Goal: Transaction & Acquisition: Subscribe to service/newsletter

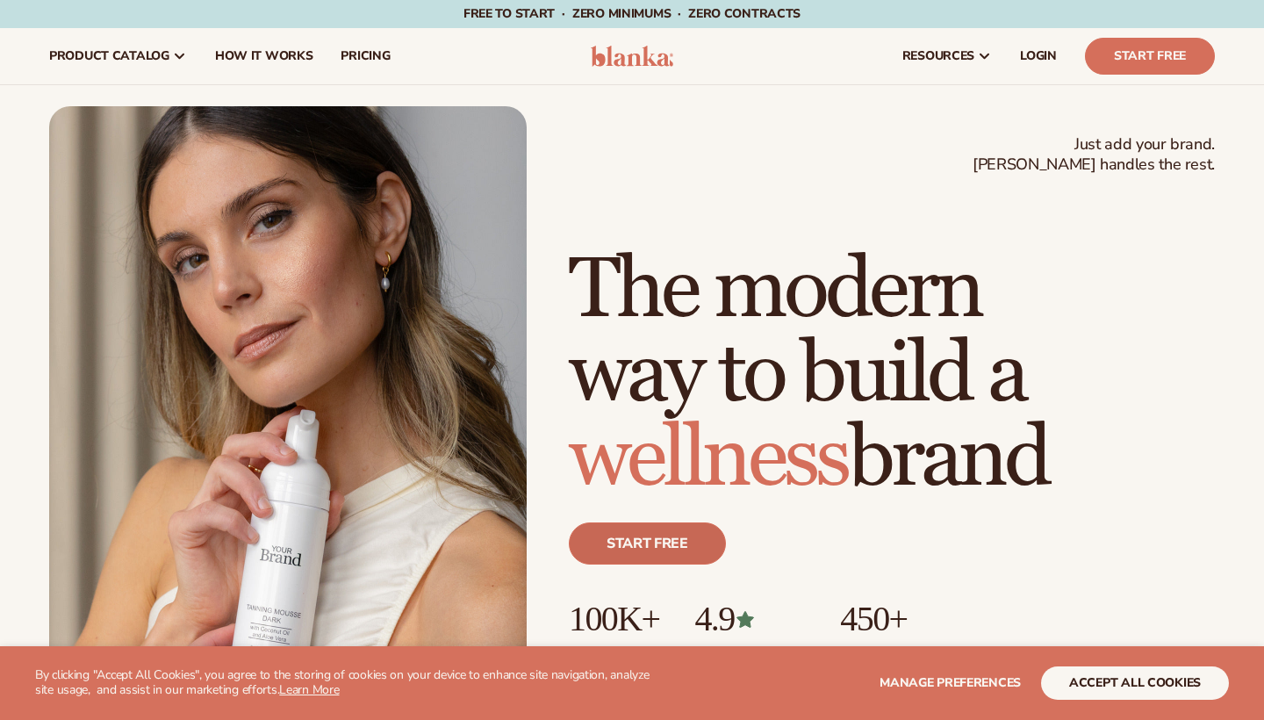
click at [648, 559] on link "Start free" at bounding box center [647, 543] width 157 height 42
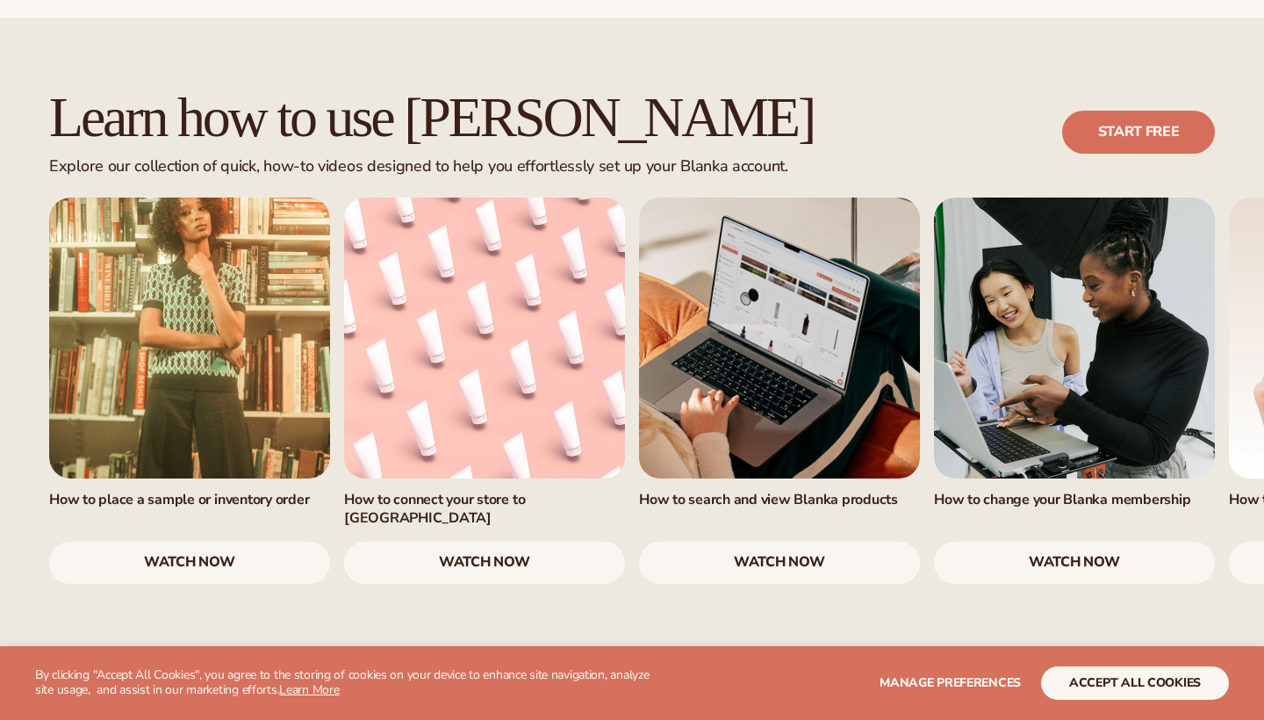
scroll to position [1098, 0]
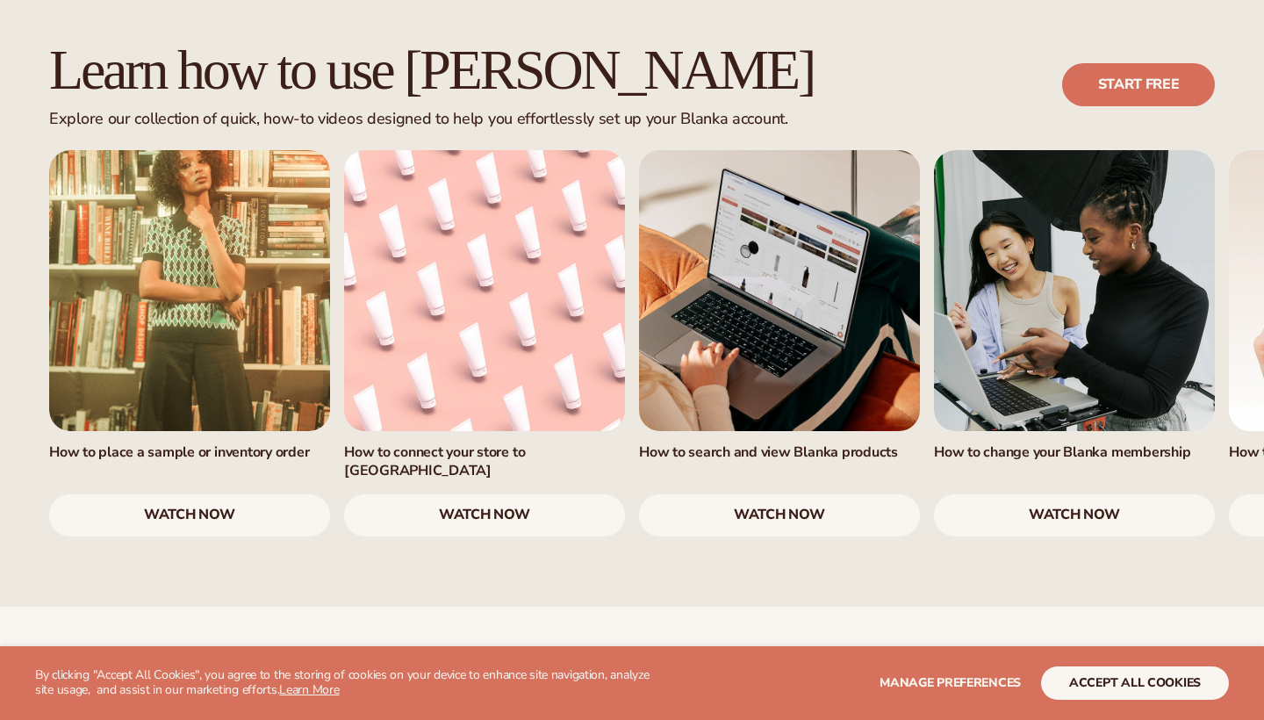
click at [518, 494] on link "watch now" at bounding box center [484, 515] width 281 height 42
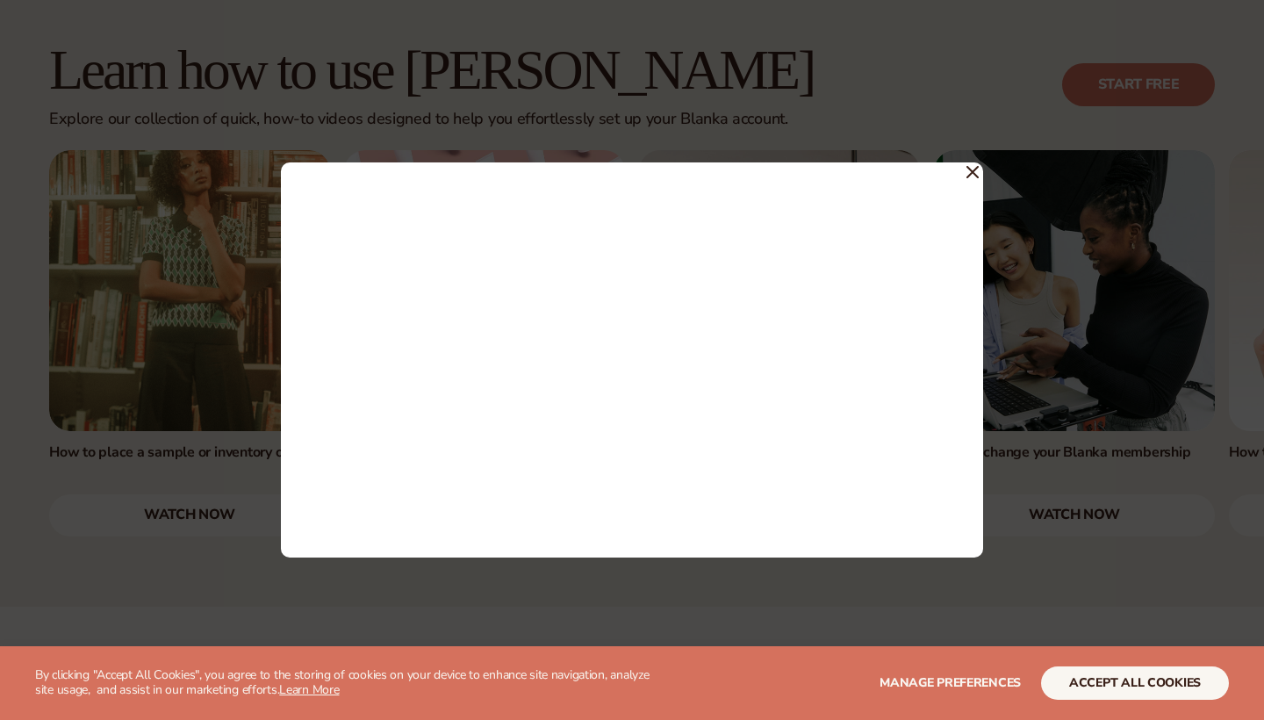
click at [967, 182] on span at bounding box center [973, 171] width 12 height 32
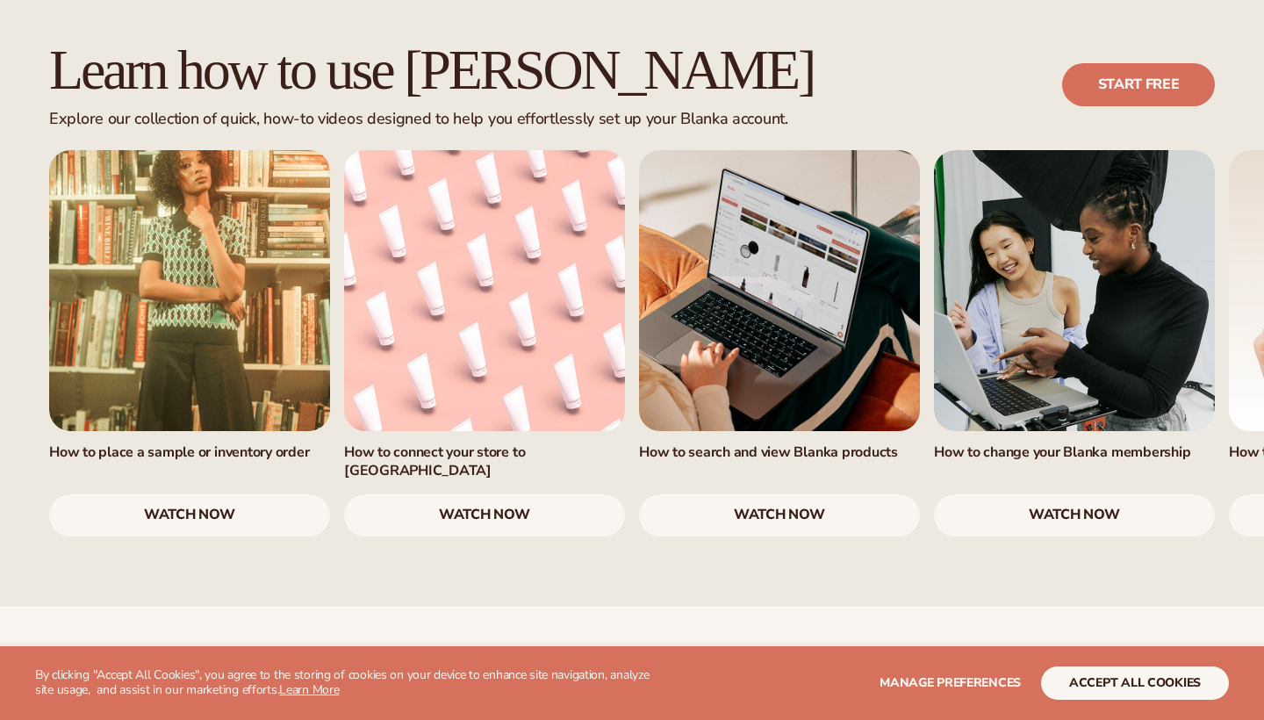
click at [487, 494] on link "watch now" at bounding box center [484, 515] width 281 height 42
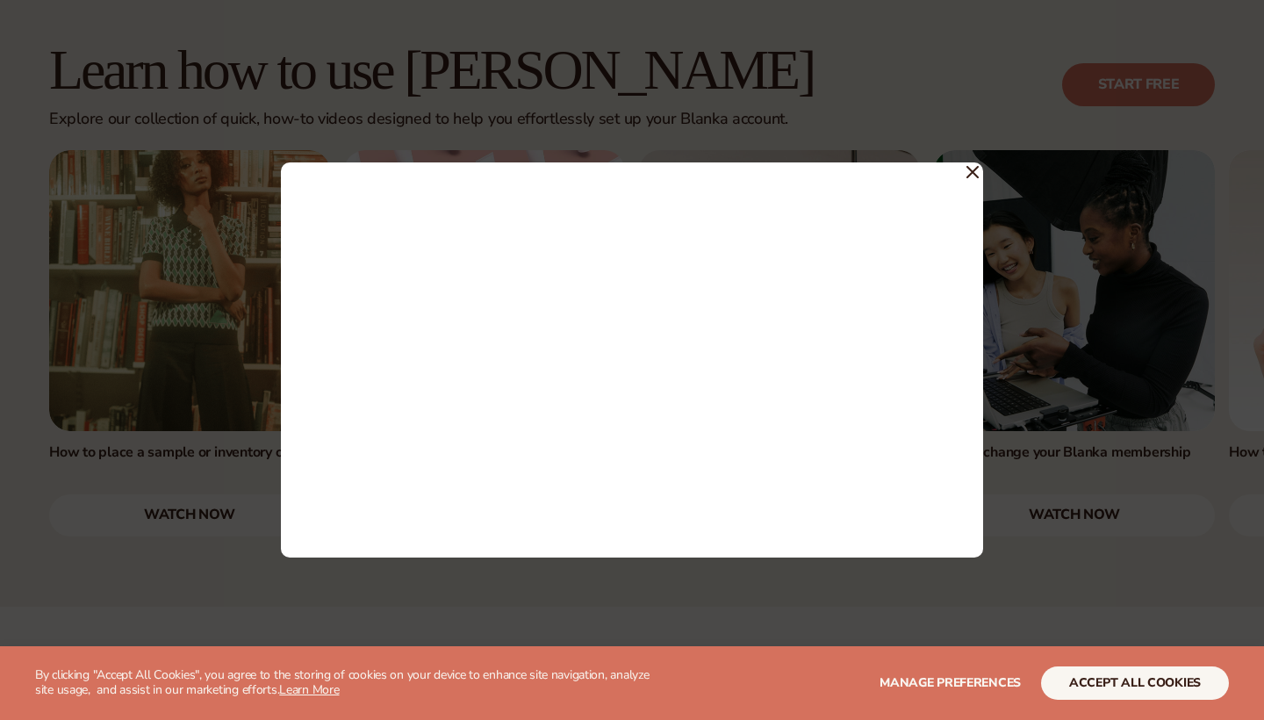
click at [976, 177] on icon at bounding box center [973, 172] width 12 height 12
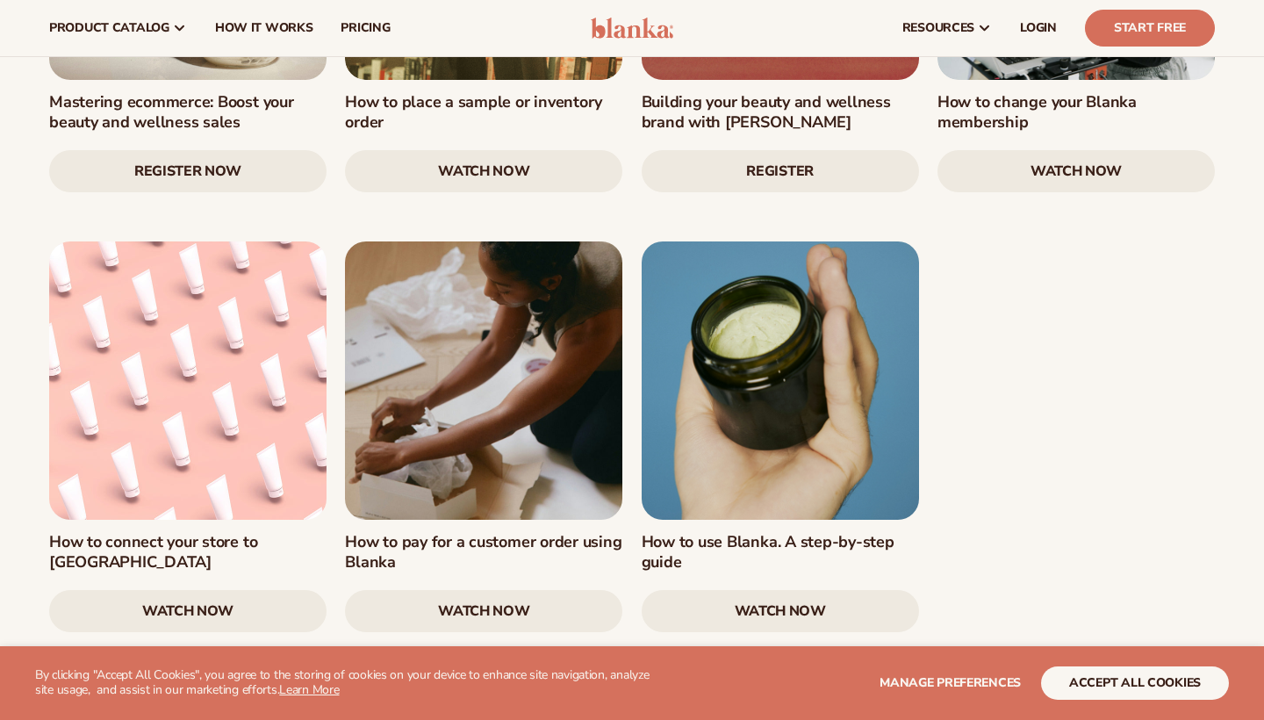
scroll to position [2437, 0]
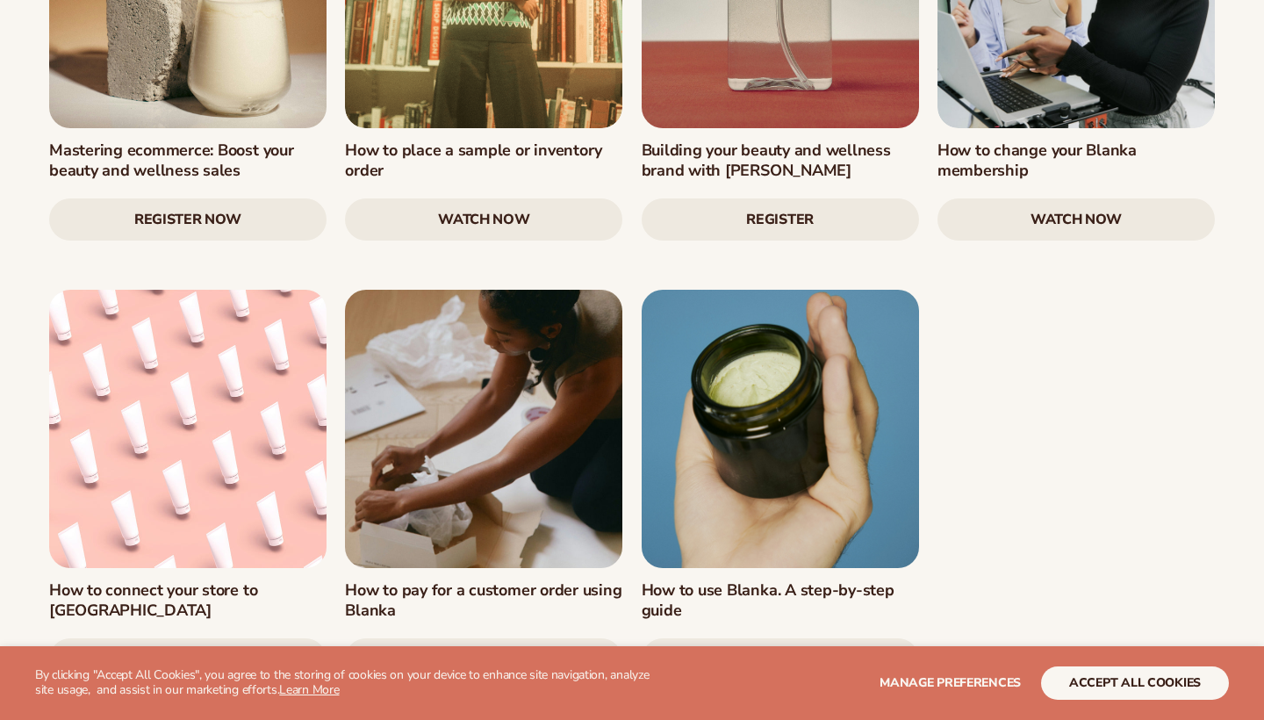
click at [738, 342] on link at bounding box center [780, 428] width 277 height 277
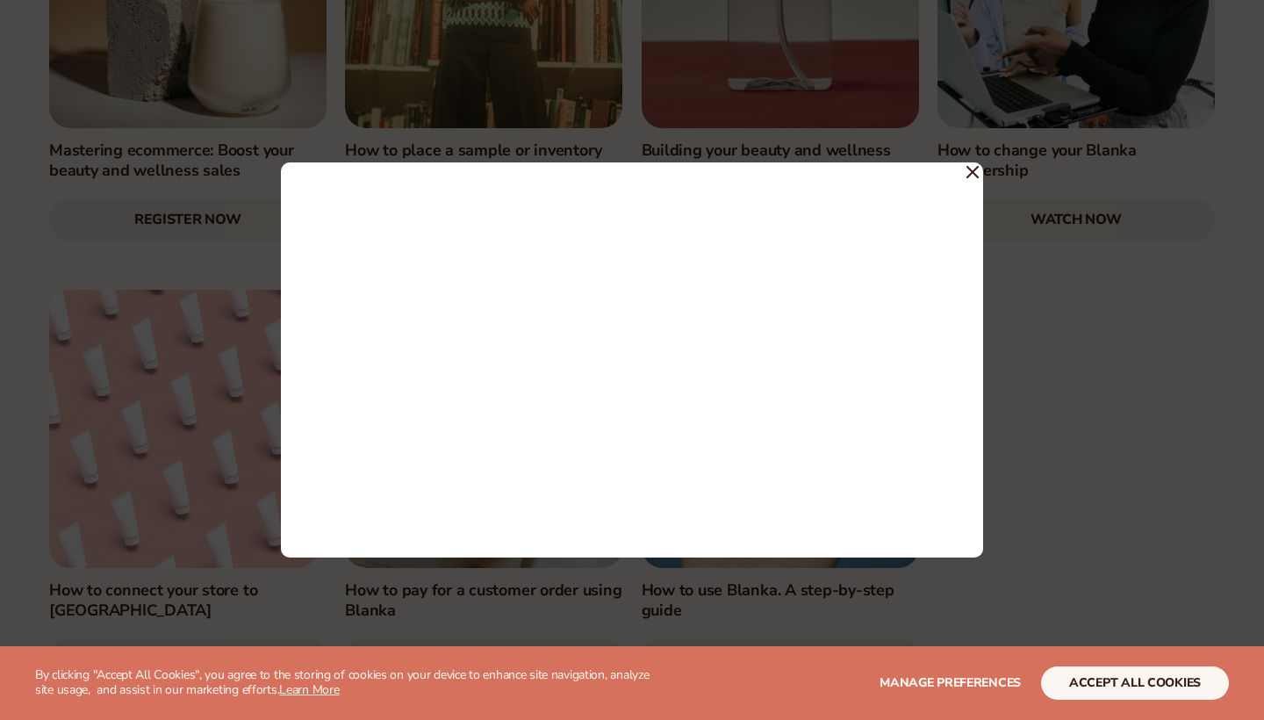
click at [1137, 673] on button "accept all cookies" at bounding box center [1135, 682] width 188 height 33
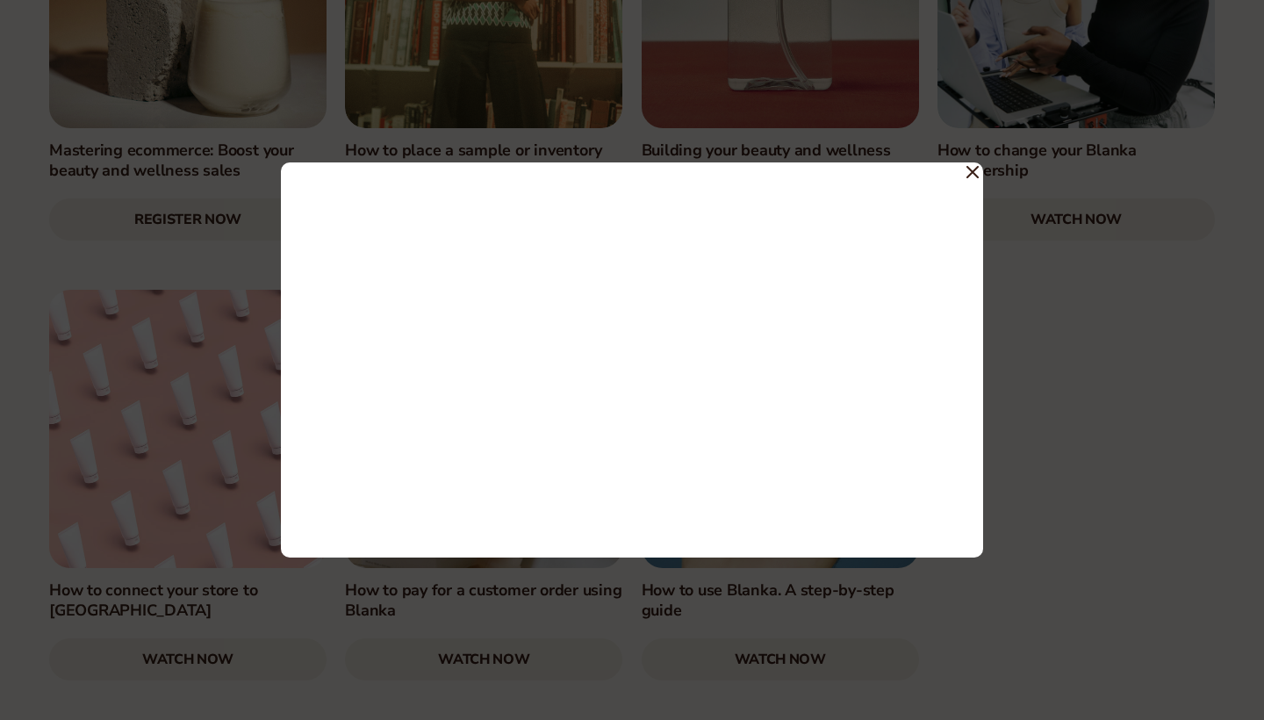
click at [965, 169] on div at bounding box center [632, 359] width 702 height 395
click at [972, 170] on icon at bounding box center [973, 172] width 12 height 12
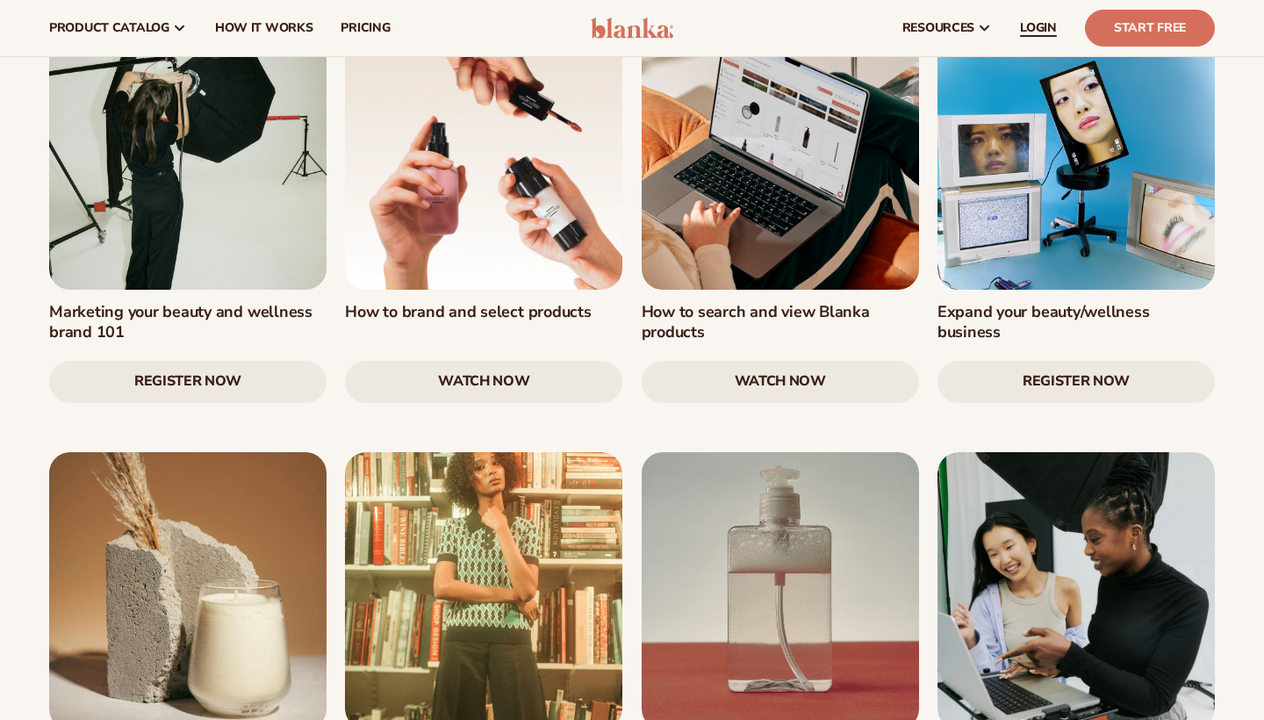
scroll to position [1695, 0]
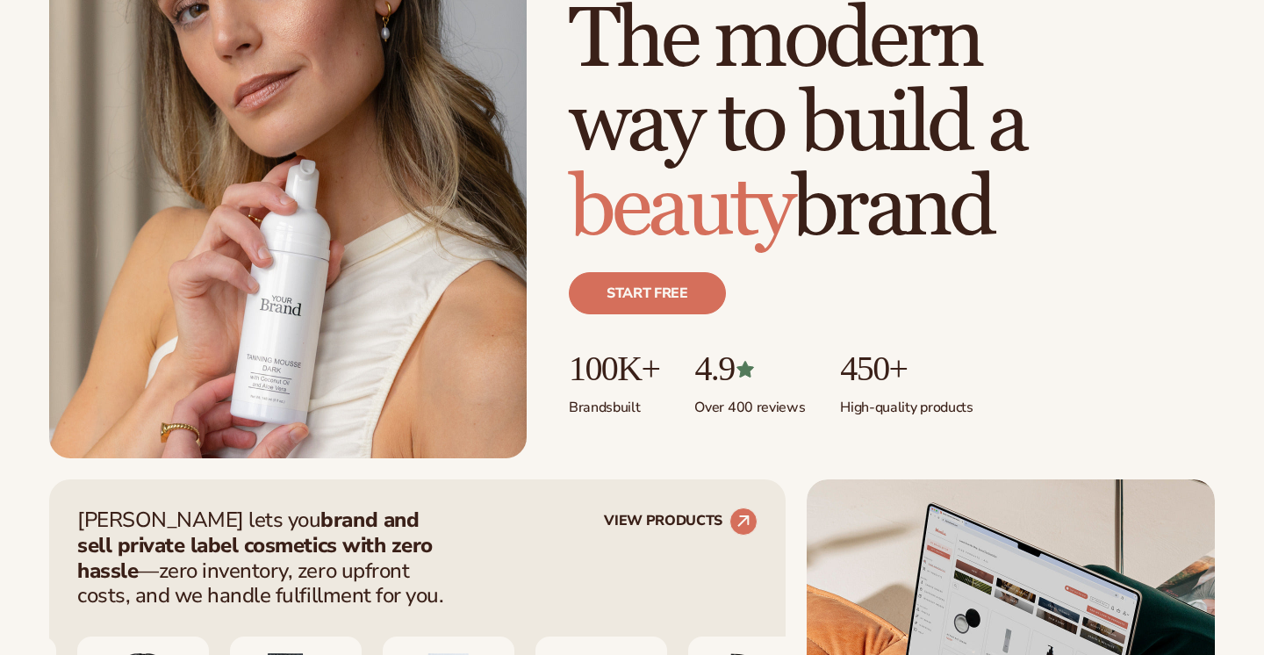
scroll to position [264, 0]
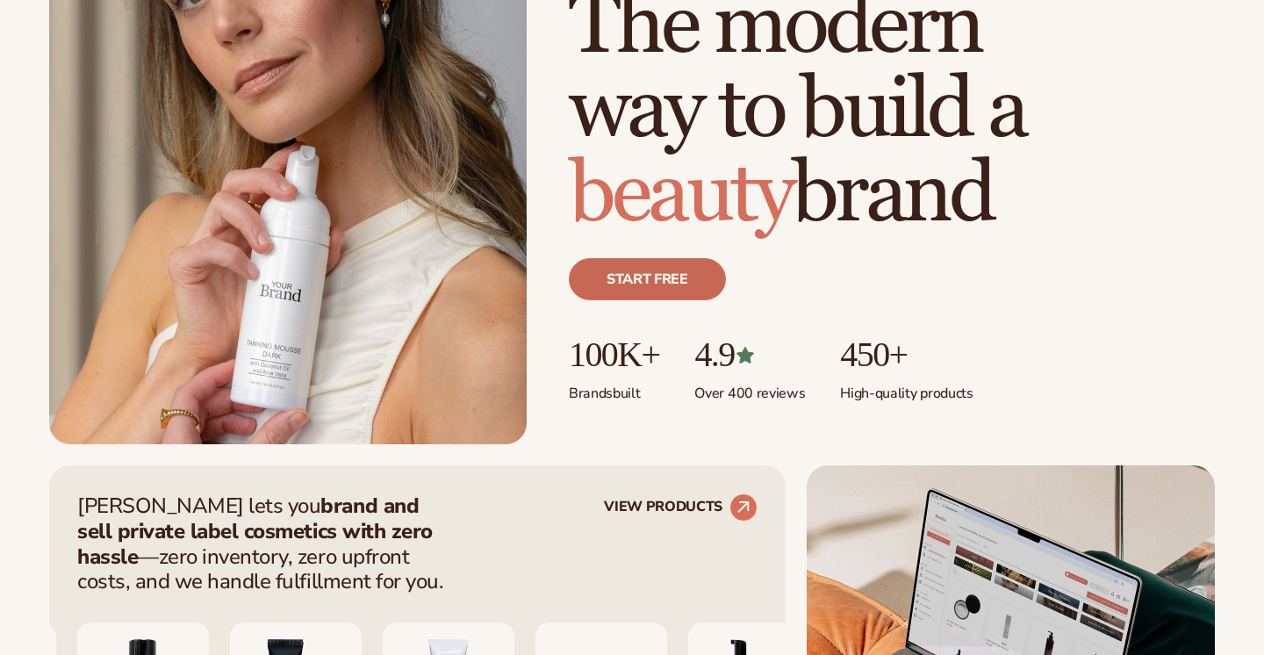
click at [590, 284] on link "Start free" at bounding box center [647, 279] width 157 height 42
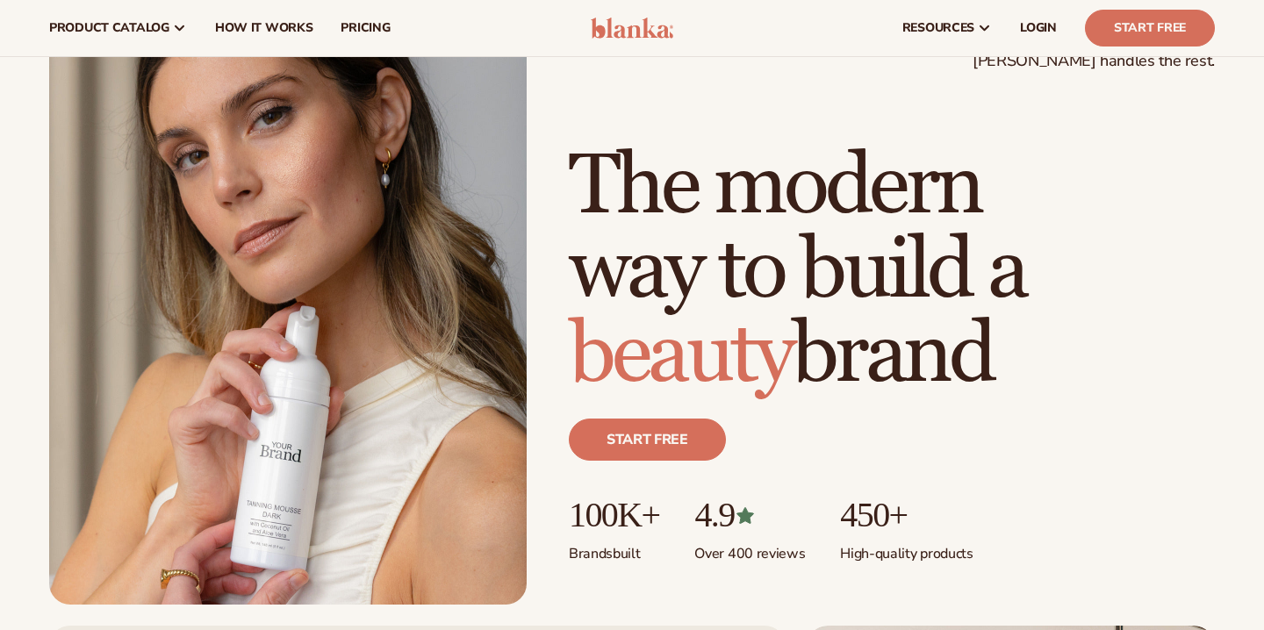
scroll to position [90, 0]
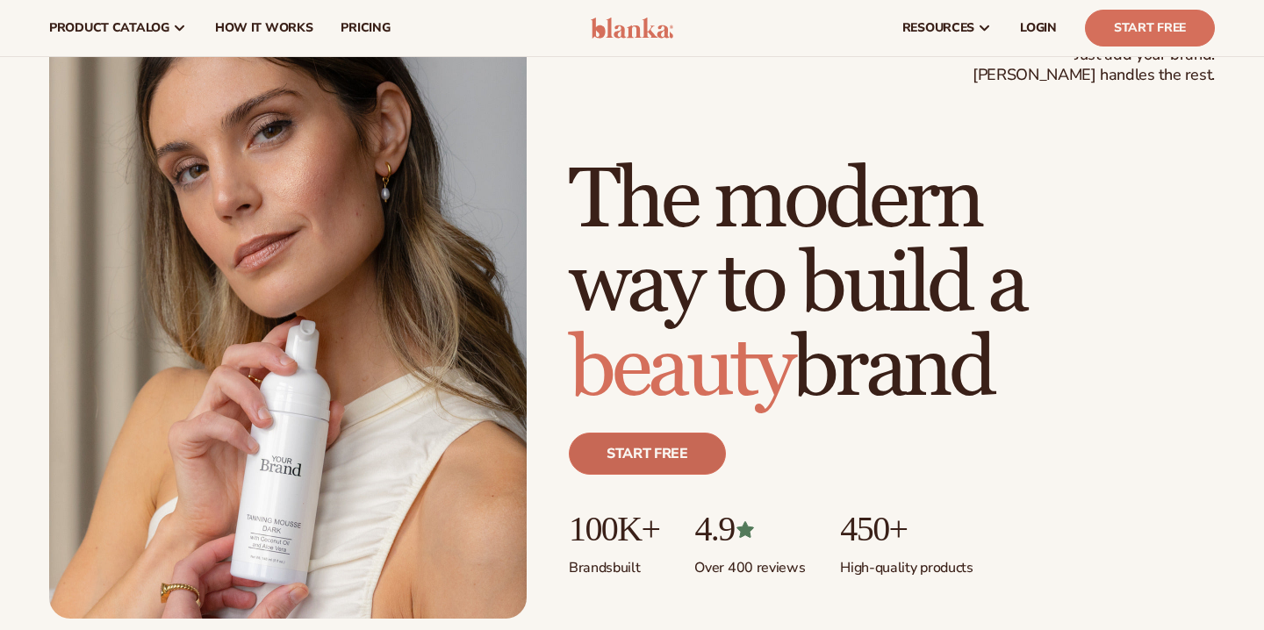
click at [647, 452] on link "Start free" at bounding box center [647, 454] width 157 height 42
